Goal: Check status: Check status

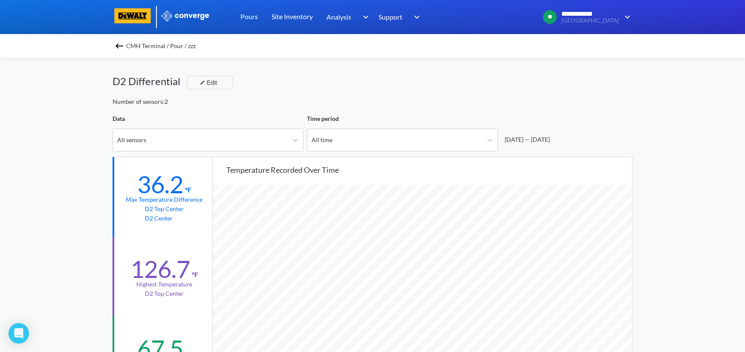
click at [122, 43] on img at bounding box center [119, 46] width 10 height 10
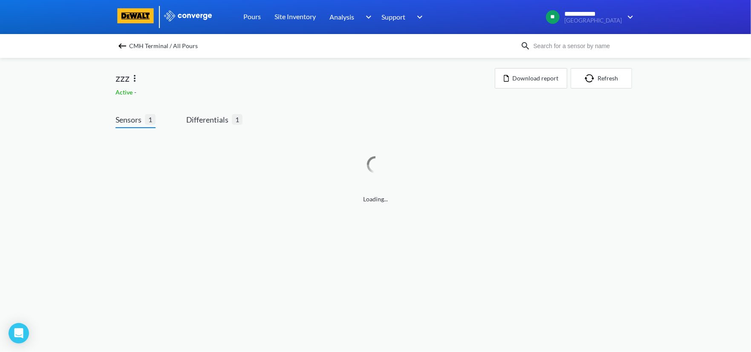
click at [122, 45] on img at bounding box center [122, 46] width 10 height 10
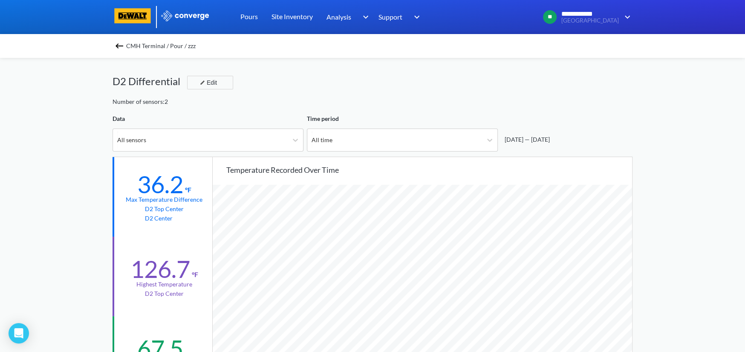
scroll to position [713, 744]
click at [124, 47] on img at bounding box center [119, 46] width 10 height 10
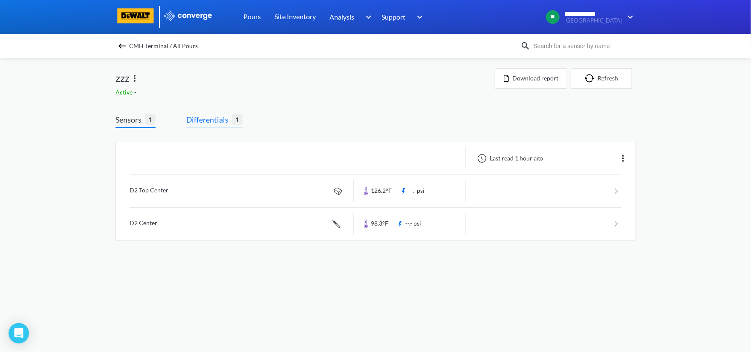
click at [217, 121] on span "Differentials" at bounding box center [209, 120] width 46 height 12
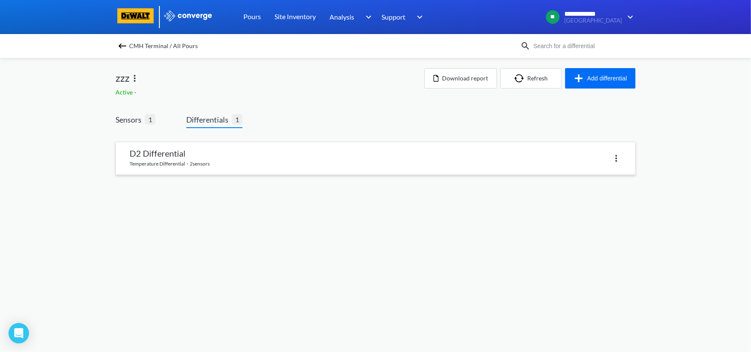
click at [248, 156] on link at bounding box center [375, 158] width 519 height 32
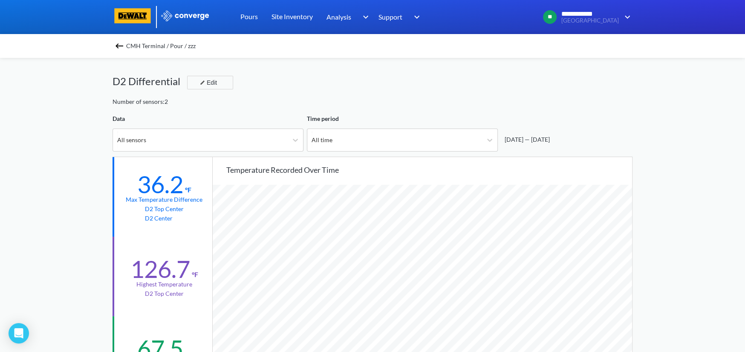
scroll to position [713, 744]
